Goal: Communication & Community: Share content

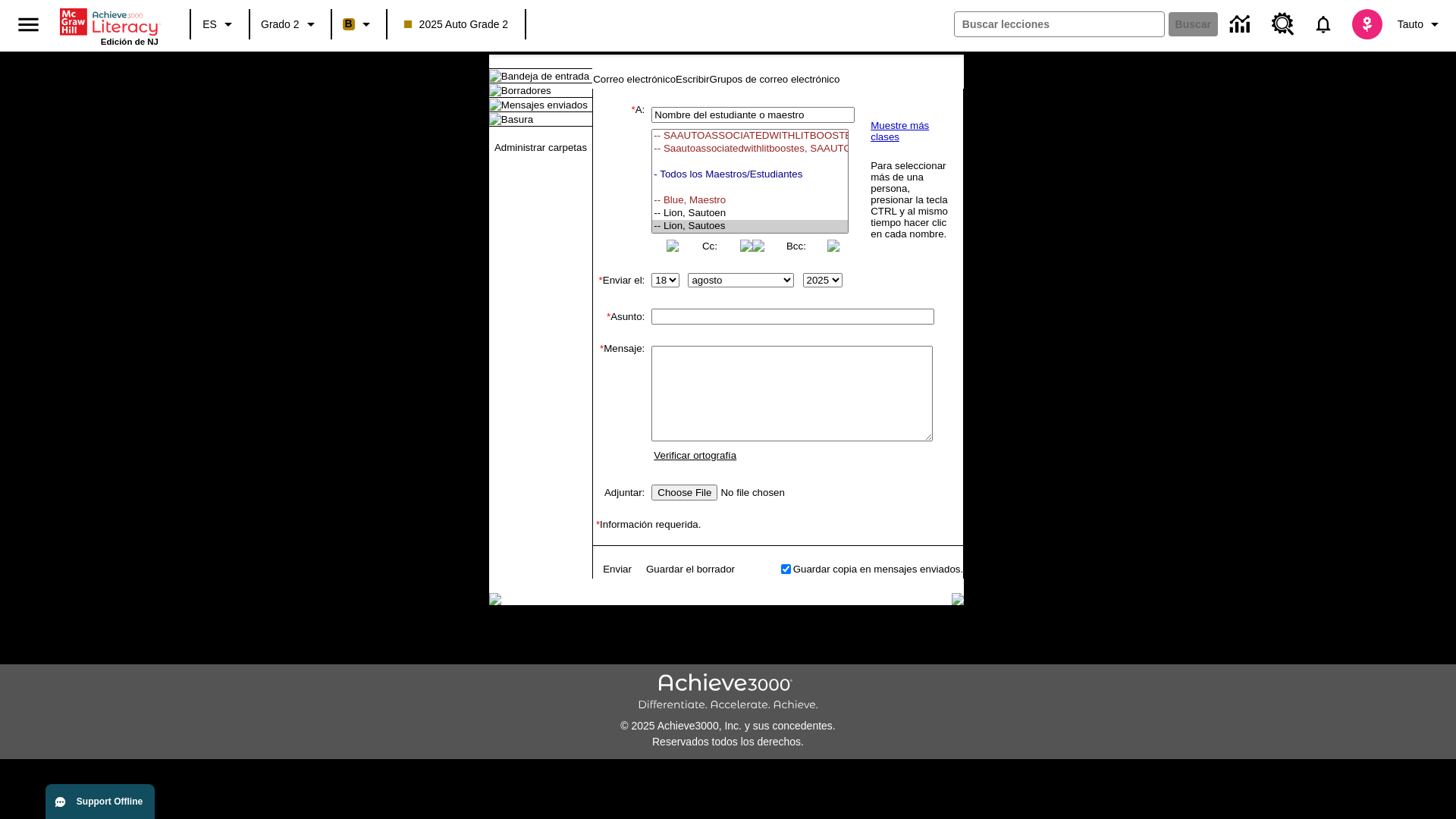
select select "U,21437111,1"
type input "Autotest-zafQKmmDwX"
type textarea "email body message"
click at [609, 575] on link "Enviar" at bounding box center [617, 569] width 29 height 11
